Goal: Task Accomplishment & Management: Complete application form

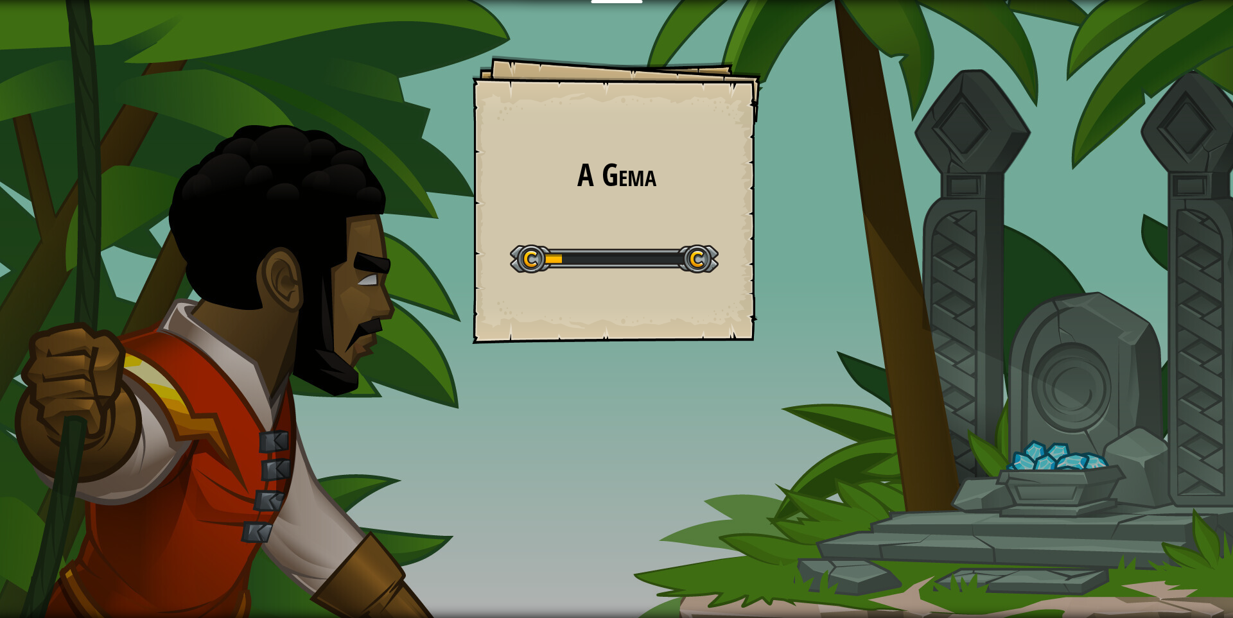
click at [586, 165] on div "A Gema Goals Start Level Erro ao carregar do servidor Você precisa de uma assin…" at bounding box center [616, 199] width 289 height 289
drag, startPoint x: 962, startPoint y: 267, endPoint x: 857, endPoint y: 279, distance: 105.4
click at [859, 279] on div "A Gema Goals Start Level Erro ao carregar do servidor Você precisa de uma assin…" at bounding box center [616, 309] width 1233 height 618
drag, startPoint x: 724, startPoint y: 291, endPoint x: 685, endPoint y: 290, distance: 38.5
click at [686, 291] on div "A Gema Goals Start Level Erro ao carregar do servidor Você precisa de uma assin…" at bounding box center [616, 199] width 289 height 289
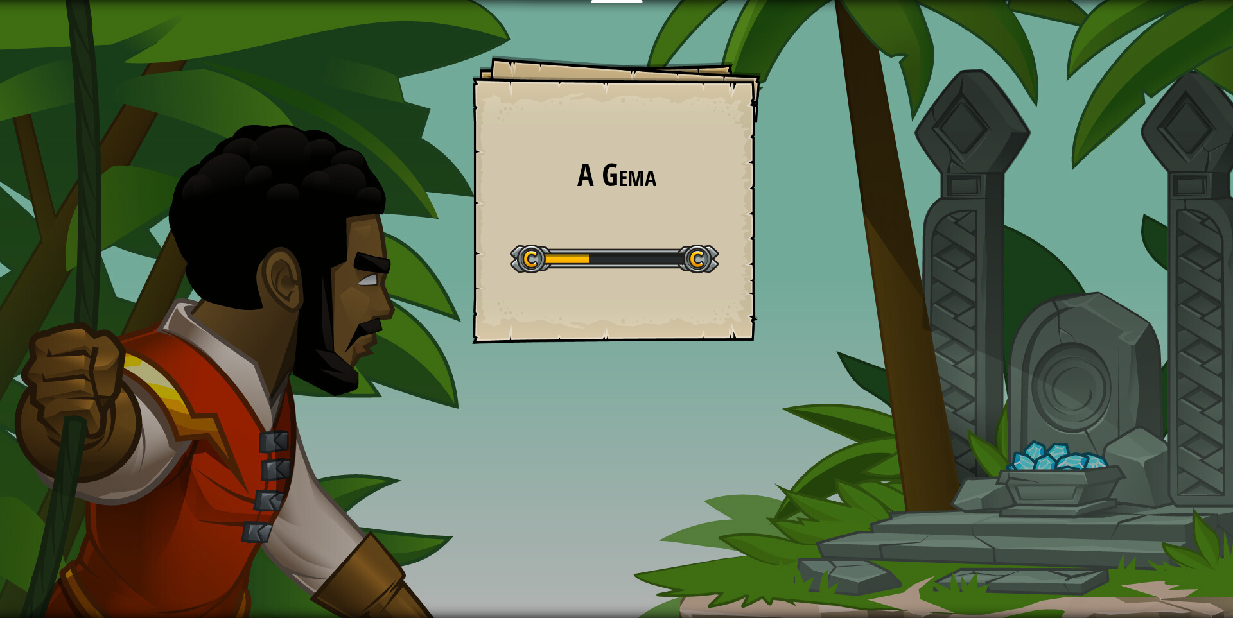
click at [685, 290] on div "A Gema Goals Start Level Erro ao carregar do servidor Você precisa de uma assin…" at bounding box center [616, 199] width 289 height 289
drag, startPoint x: 781, startPoint y: 249, endPoint x: 857, endPoint y: 242, distance: 76.7
click at [775, 252] on div "A Gema Goals Start Level Erro ao carregar do servidor Você precisa de uma assin…" at bounding box center [616, 309] width 1233 height 618
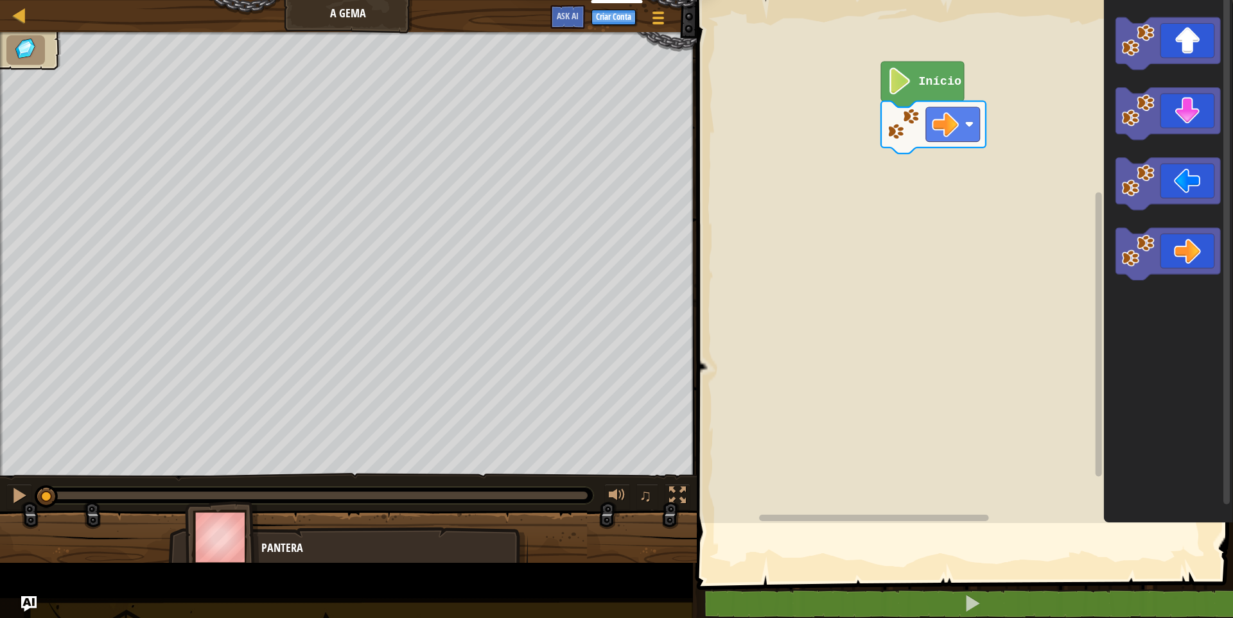
click at [932, 309] on rect "Espaço de trabalho do Blockly" at bounding box center [963, 259] width 540 height 530
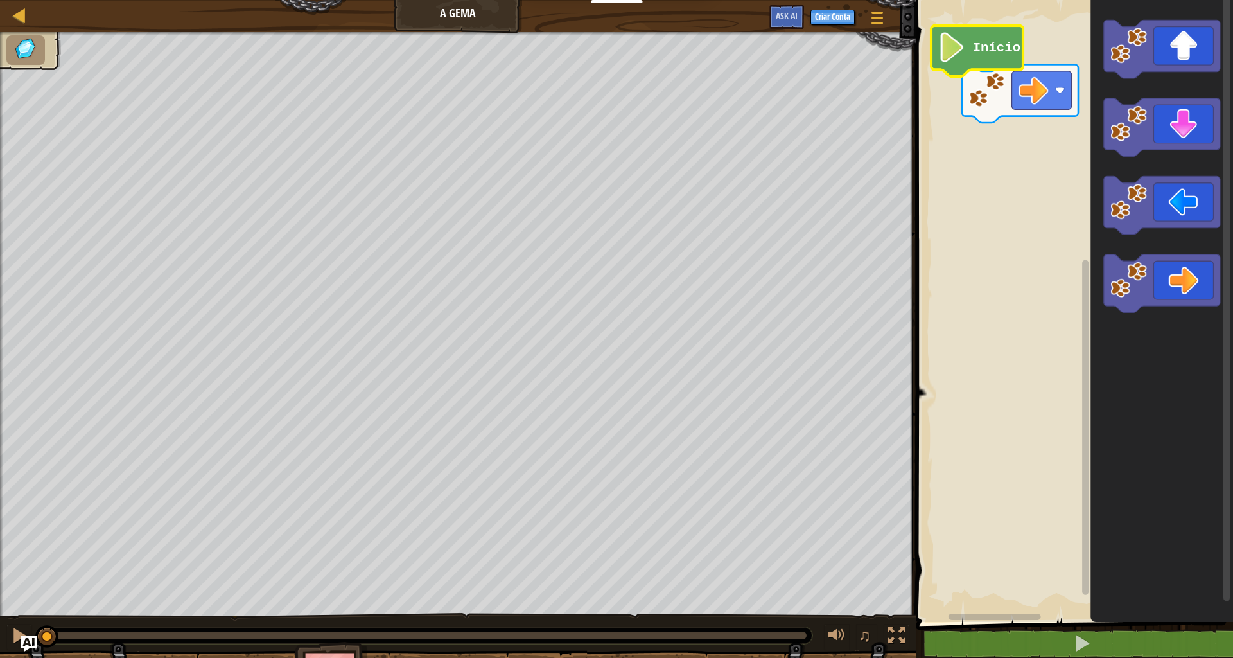
click at [988, 48] on text "Início" at bounding box center [997, 47] width 48 height 15
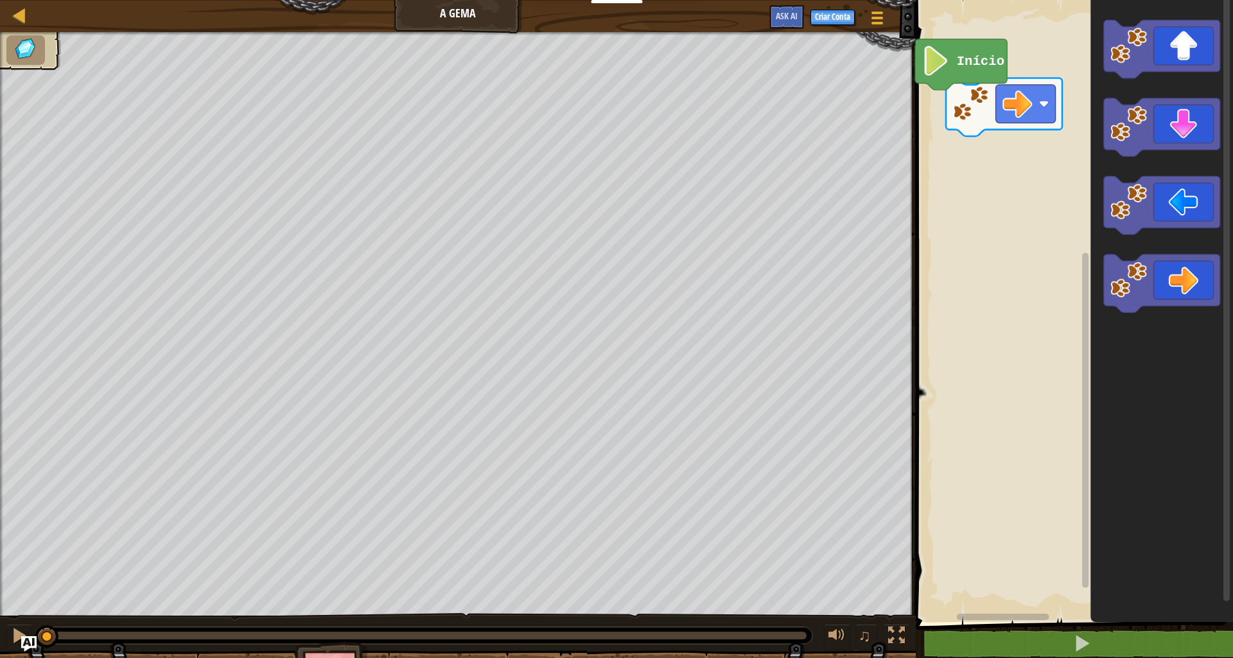
click at [940, 134] on rect "Espaço de trabalho do Blockly" at bounding box center [1072, 308] width 321 height 628
click at [830, 12] on button "Criar Conta" at bounding box center [832, 17] width 44 height 15
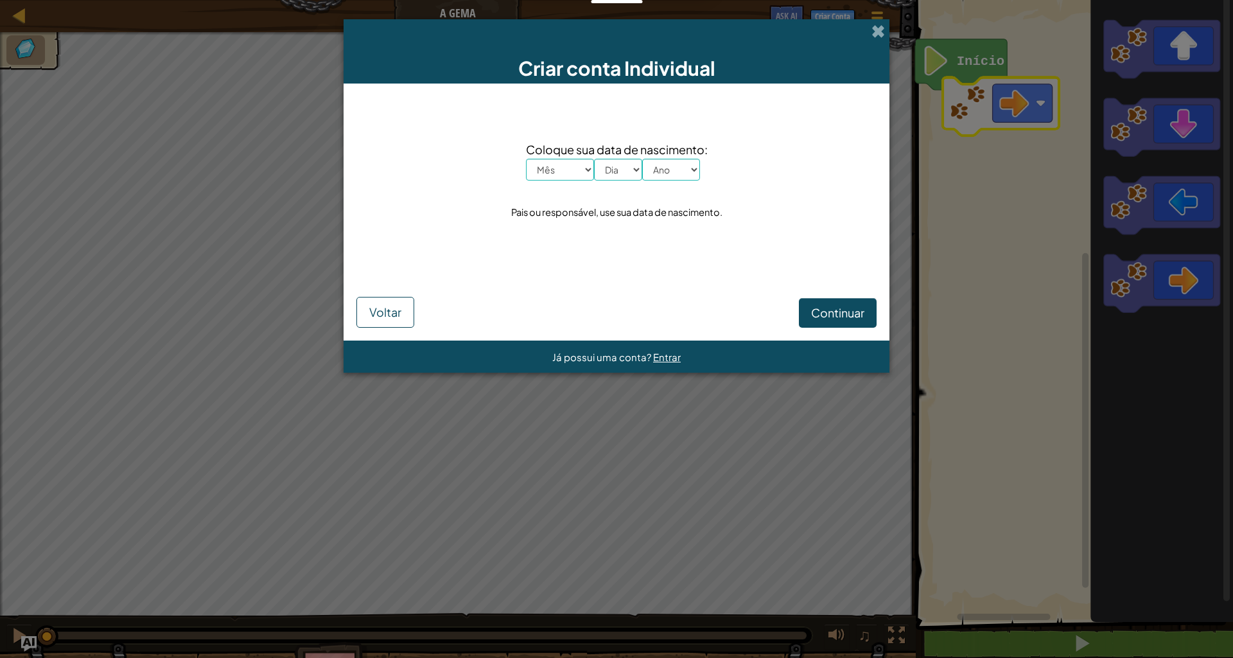
click at [889, 51] on div "Criar conta Individual" at bounding box center [617, 51] width 546 height 64
click at [875, 30] on span at bounding box center [878, 30] width 13 height 13
